Goal: Check status: Check status

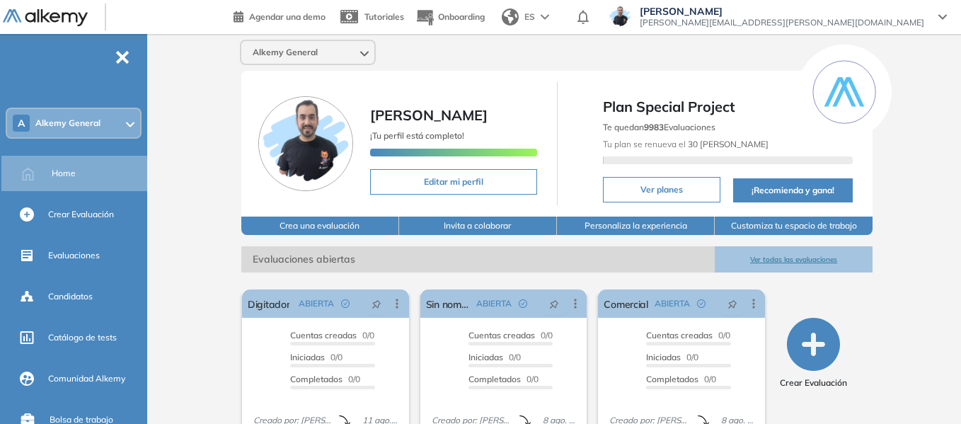
click at [91, 127] on span "Alkemy General" at bounding box center [67, 122] width 65 height 11
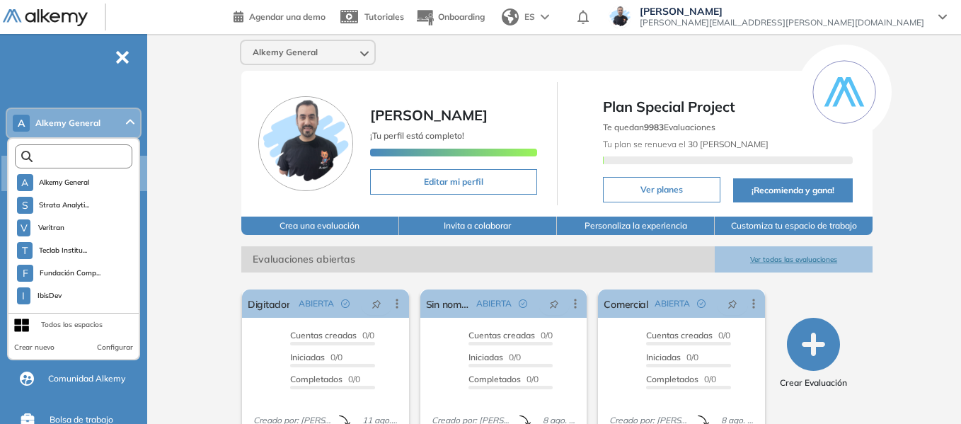
click at [88, 156] on input "text" at bounding box center [77, 156] width 88 height 11
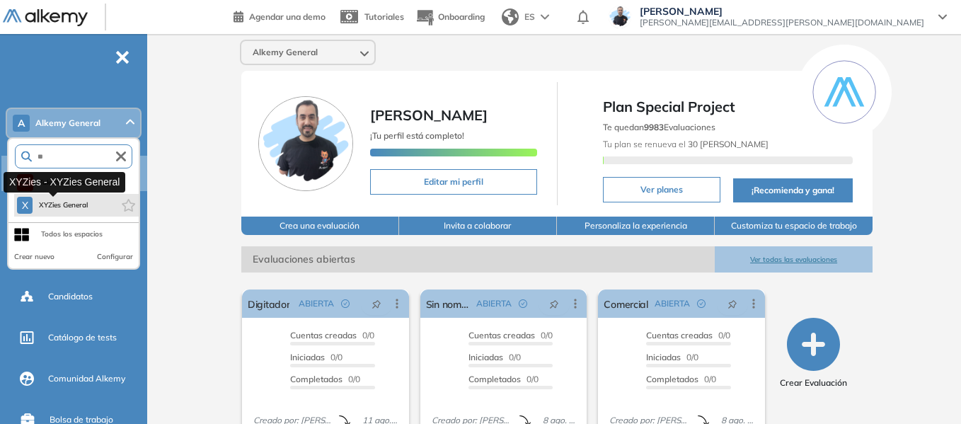
type input "**"
click at [69, 205] on span "XYZies General" at bounding box center [63, 205] width 50 height 11
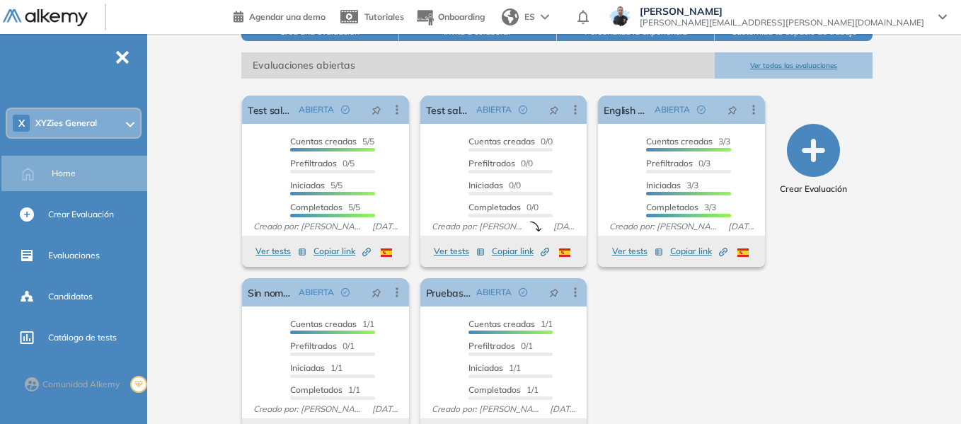
scroll to position [212, 0]
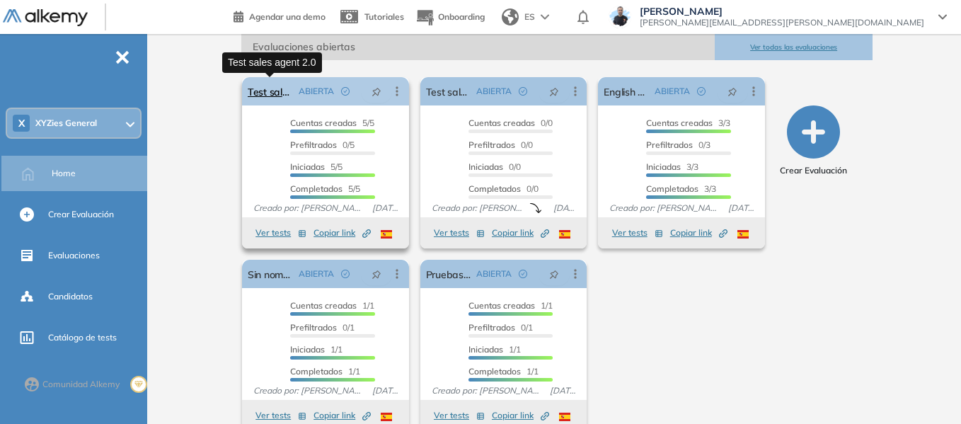
click at [271, 95] on link "Test sales agent 2.0" at bounding box center [270, 91] width 45 height 28
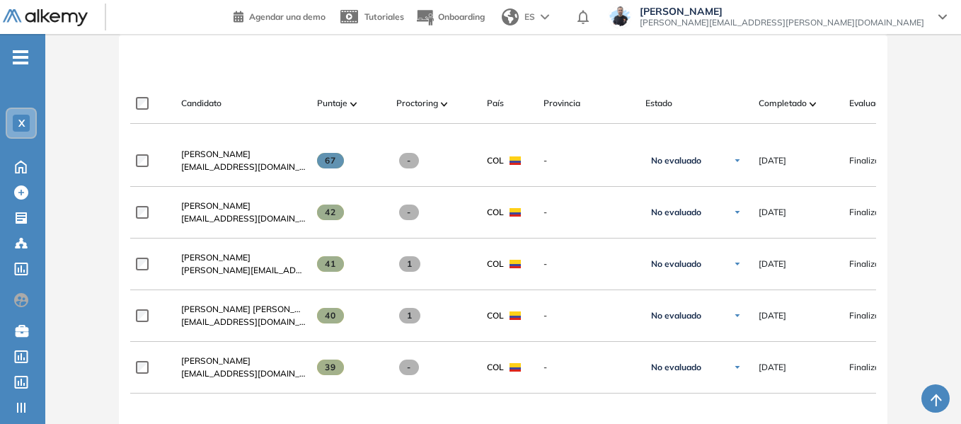
scroll to position [354, 0]
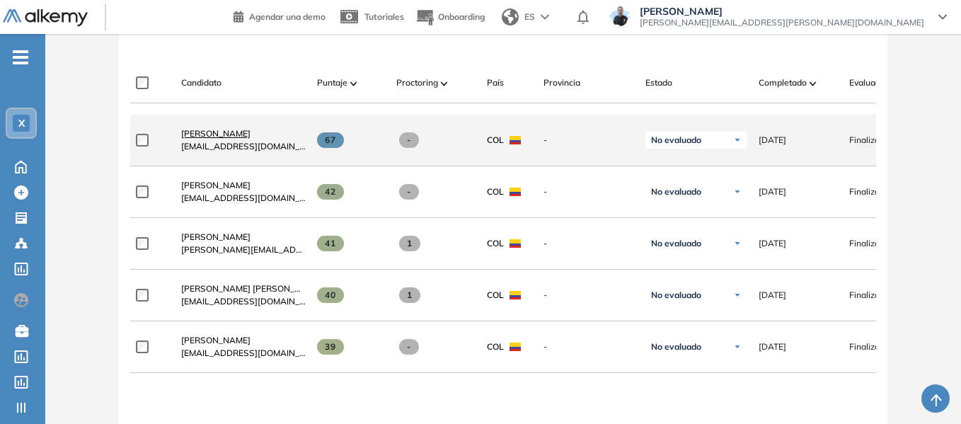
click at [195, 139] on span "[PERSON_NAME]" at bounding box center [215, 133] width 69 height 11
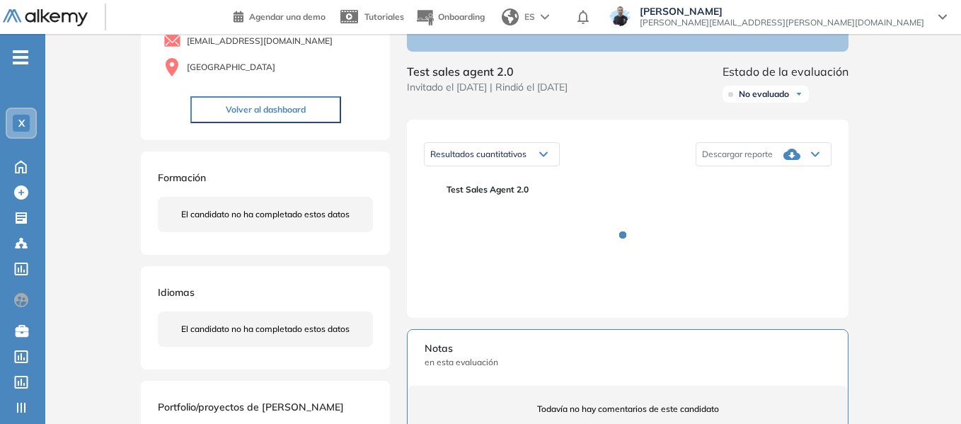
scroll to position [142, 0]
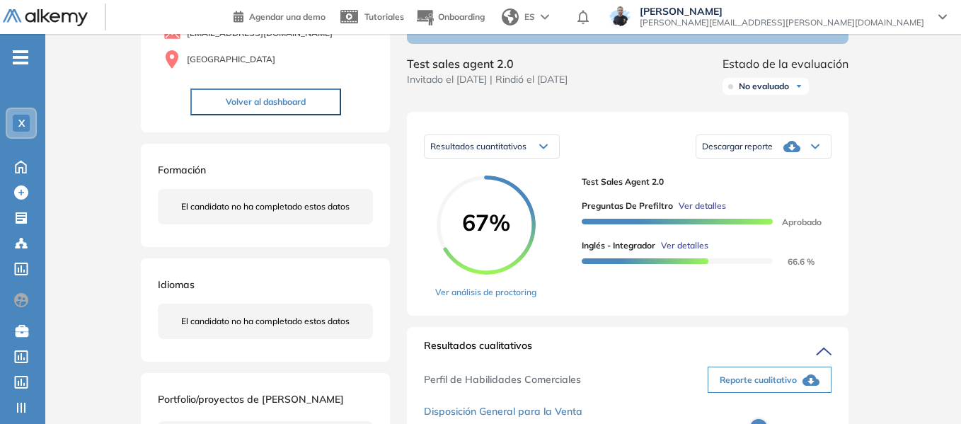
click at [542, 149] on icon at bounding box center [543, 147] width 8 height 6
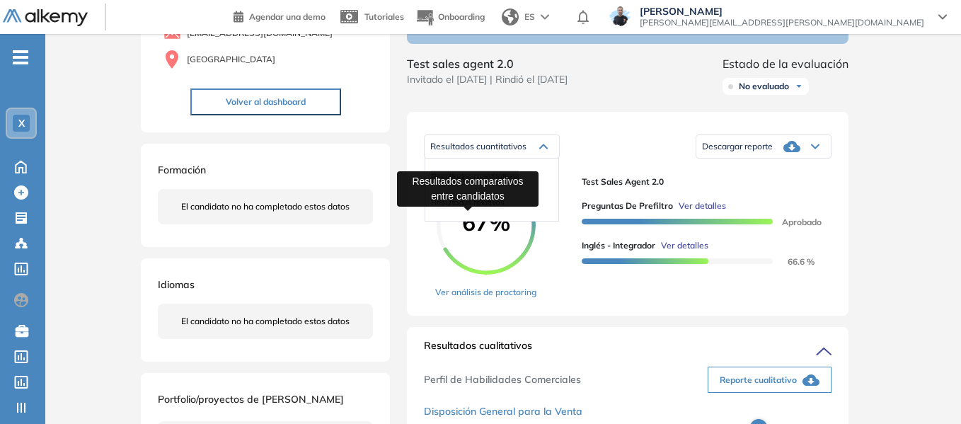
click at [494, 207] on span "Resultados relativos" at bounding box center [467, 202] width 73 height 11
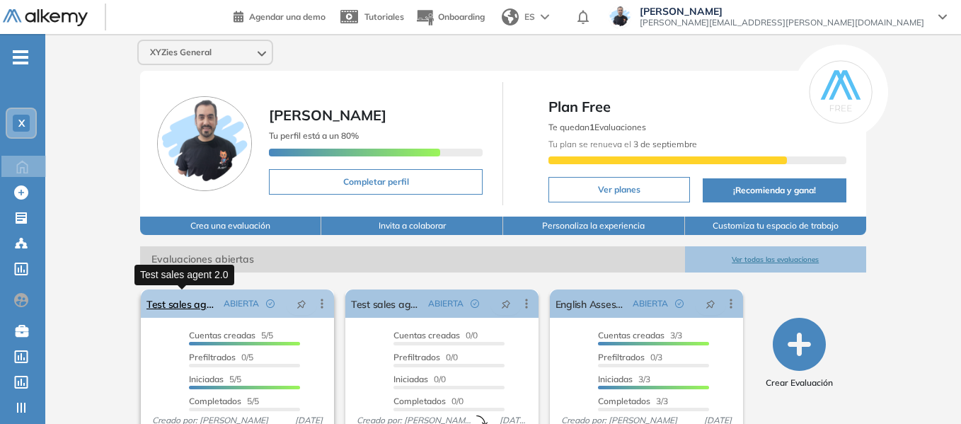
click at [185, 302] on link "Test sales agent 2.0" at bounding box center [182, 303] width 71 height 28
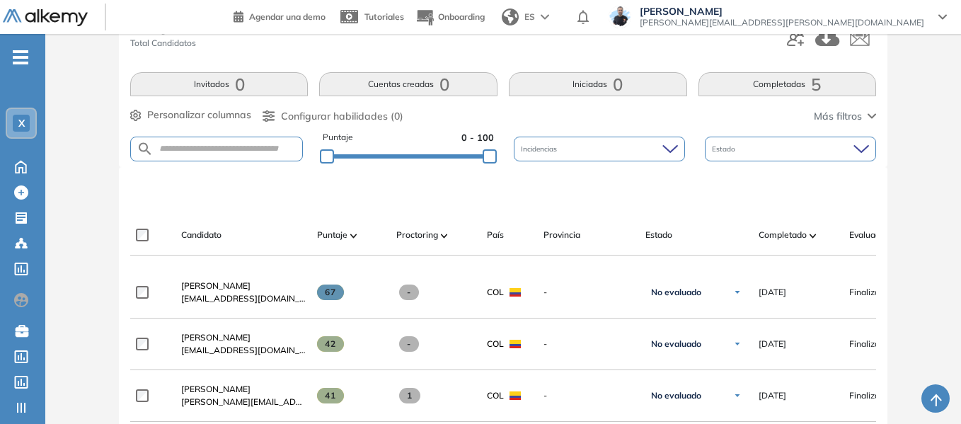
scroll to position [283, 0]
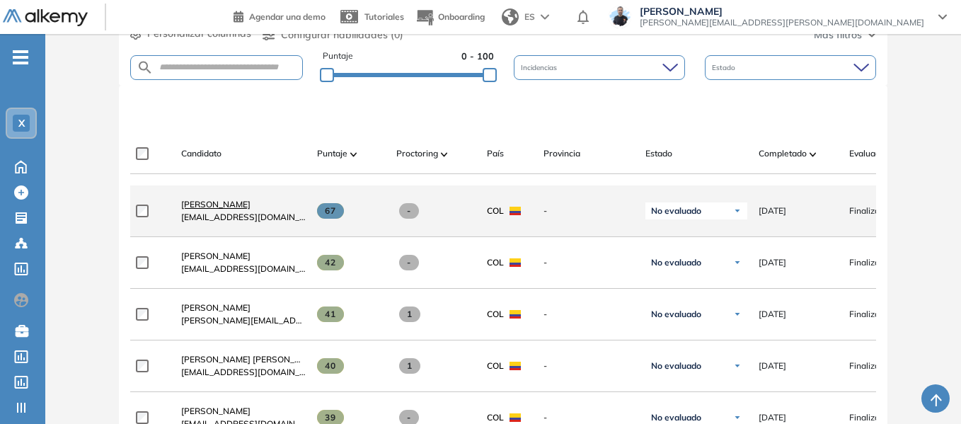
click at [206, 210] on span "[PERSON_NAME]" at bounding box center [215, 204] width 69 height 11
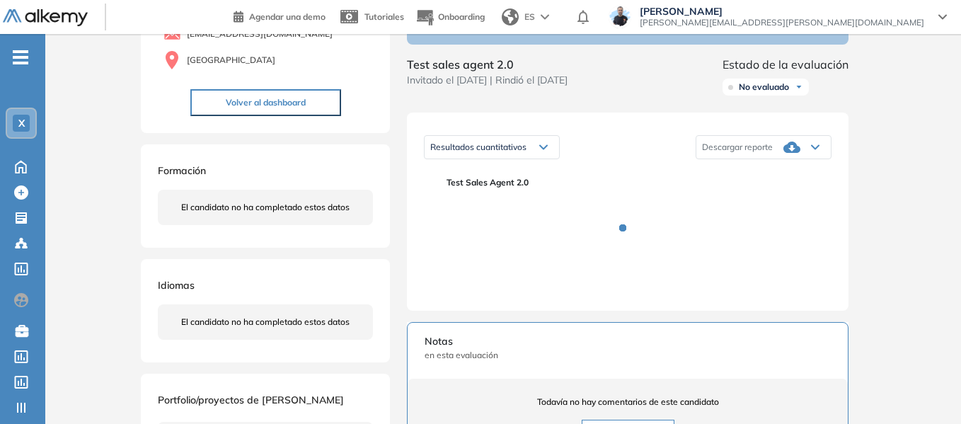
scroll to position [142, 0]
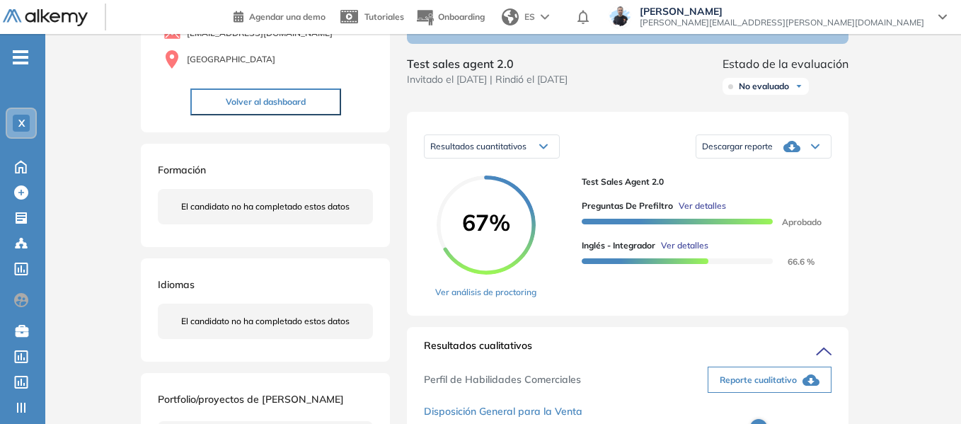
click at [544, 149] on icon at bounding box center [543, 147] width 8 height 6
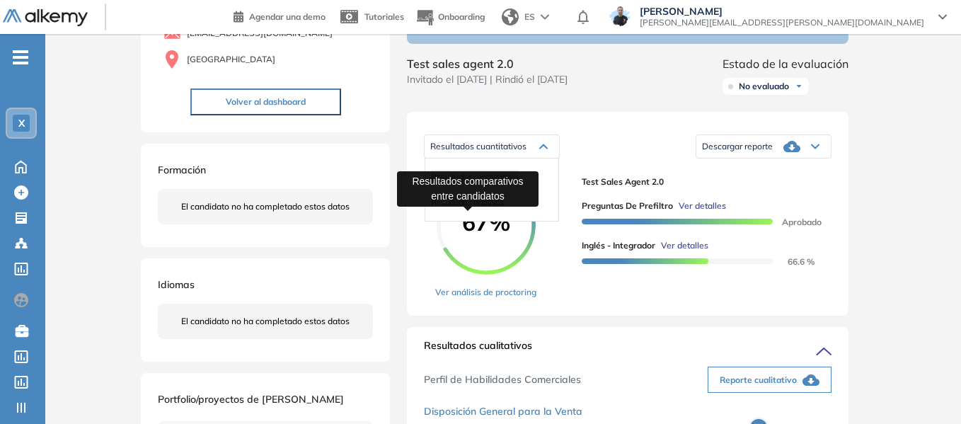
click at [441, 207] on span "Resultados relativos" at bounding box center [467, 202] width 73 height 11
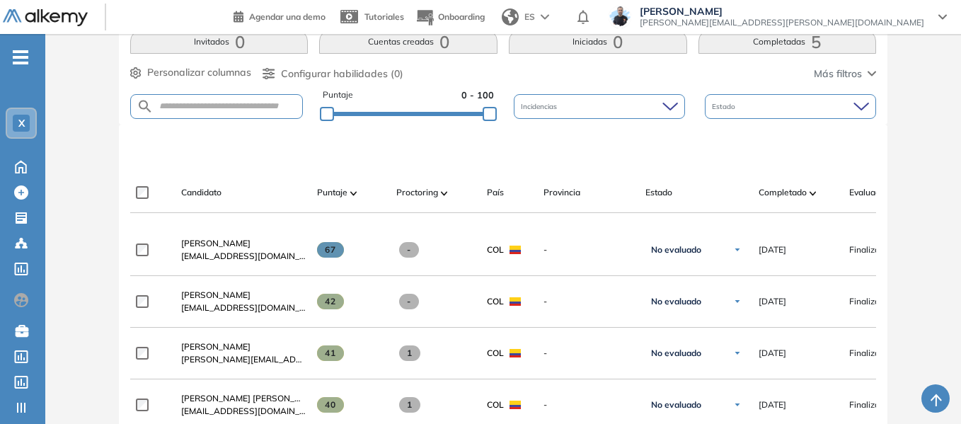
scroll to position [283, 0]
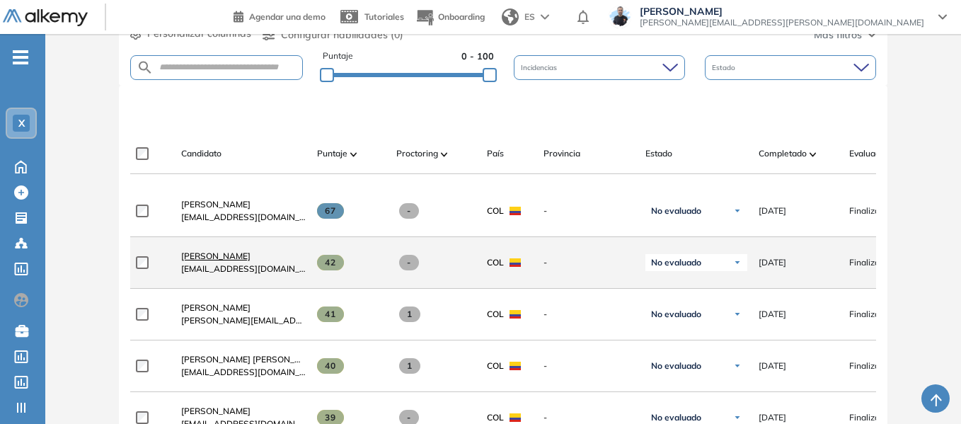
click at [224, 261] on span "[PERSON_NAME]" at bounding box center [215, 256] width 69 height 11
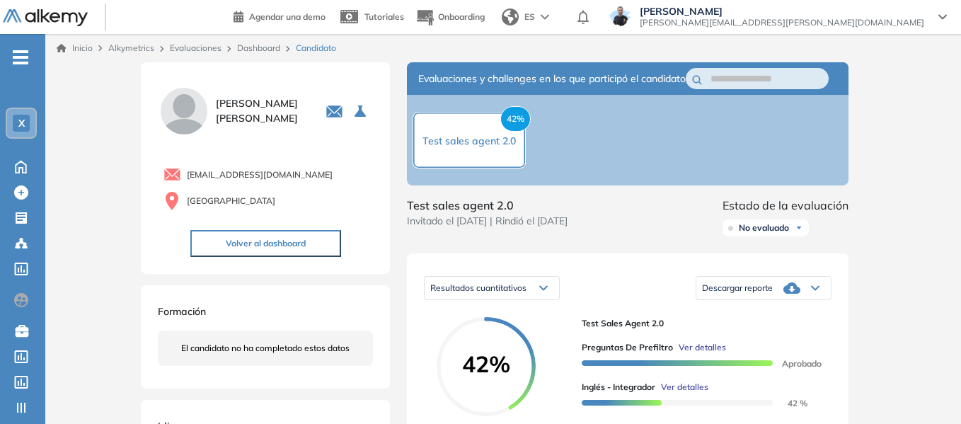
click at [546, 291] on icon at bounding box center [543, 288] width 8 height 6
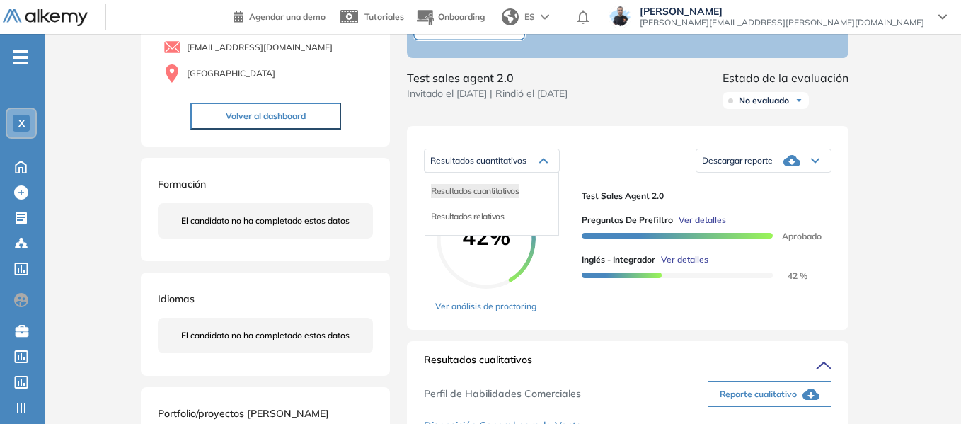
scroll to position [142, 0]
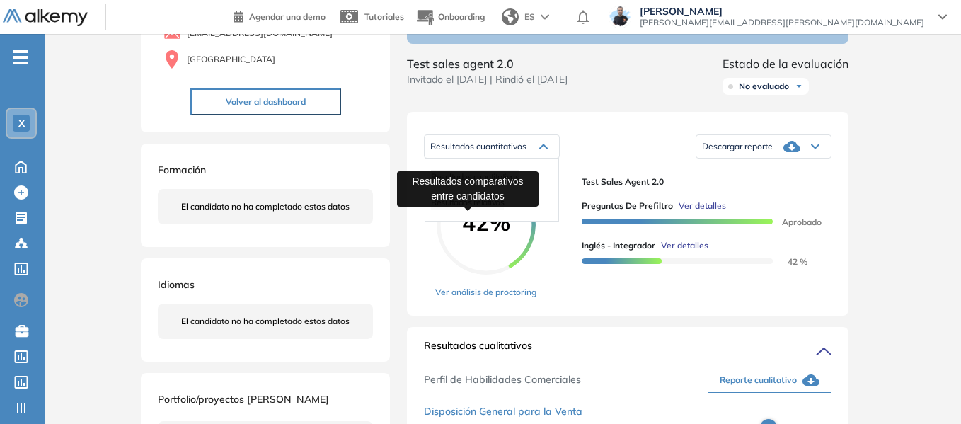
click at [440, 207] on span "Resultados relativos" at bounding box center [467, 202] width 73 height 11
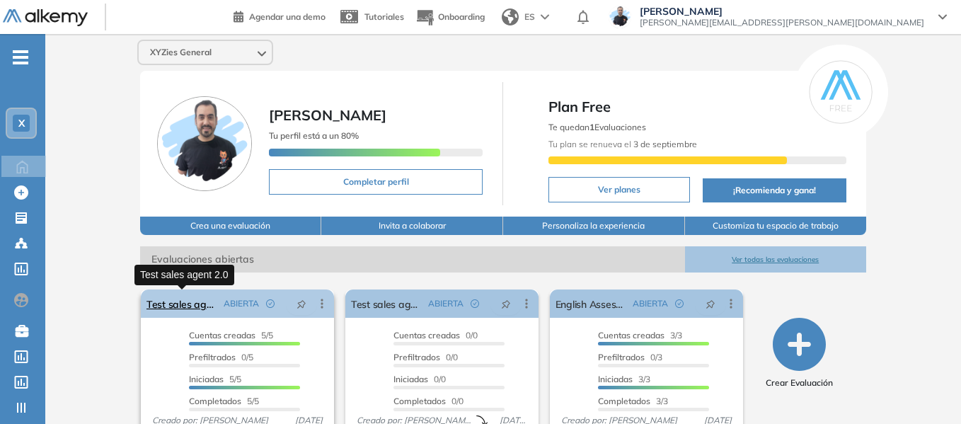
click at [209, 305] on link "Test sales agent 2.0" at bounding box center [182, 303] width 71 height 28
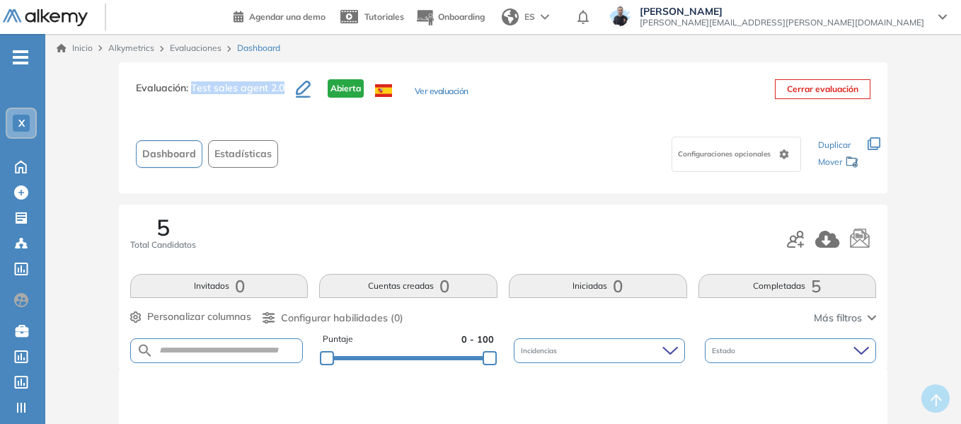
drag, startPoint x: 193, startPoint y: 85, endPoint x: 304, endPoint y: 87, distance: 111.1
click at [306, 87] on div "Evaluación : Test sales agent 2.0 Abierta Ver evaluación" at bounding box center [302, 96] width 333 height 35
copy div "Test sales agent 2.0"
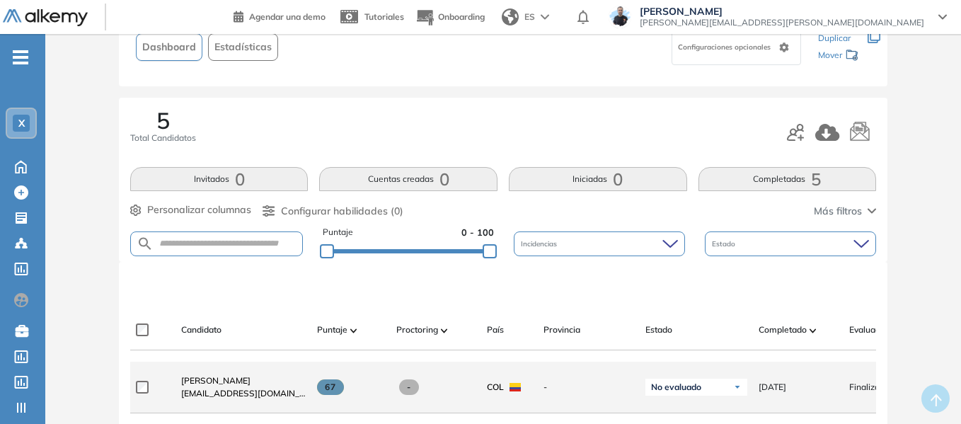
scroll to position [283, 0]
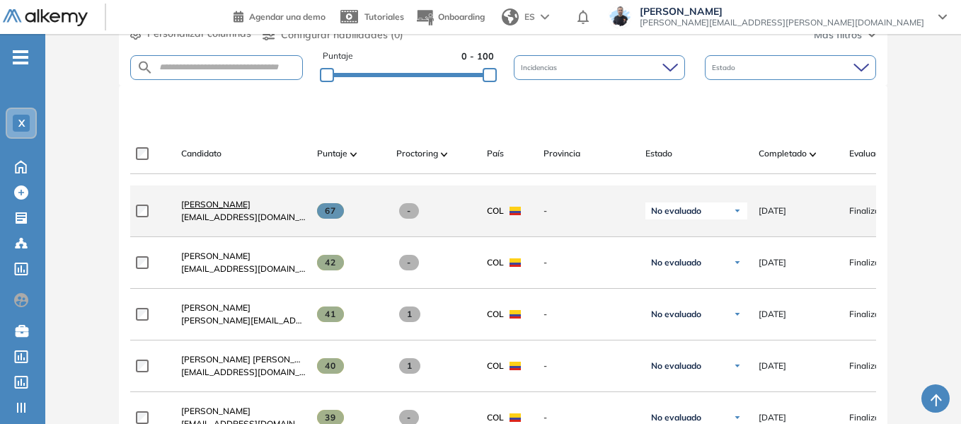
click at [227, 210] on span "[PERSON_NAME]" at bounding box center [215, 204] width 69 height 11
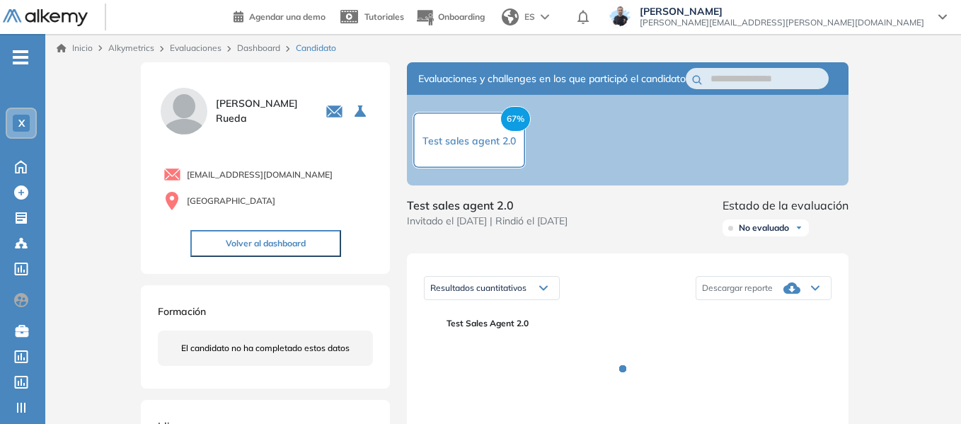
click at [547, 299] on div "Resultados cuantitativos" at bounding box center [492, 288] width 134 height 23
